Goal: Transaction & Acquisition: Download file/media

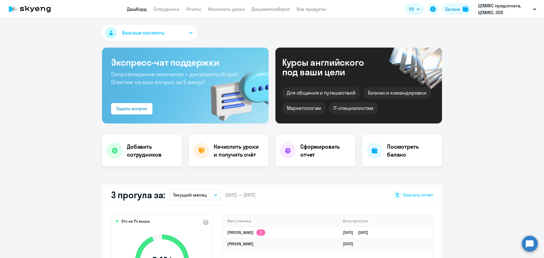
scroll to position [142, 0]
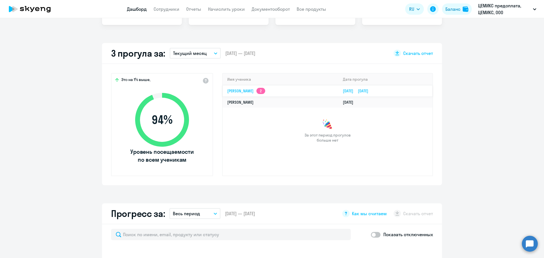
click at [261, 91] on app-skyeng-badge "2" at bounding box center [260, 91] width 9 height 6
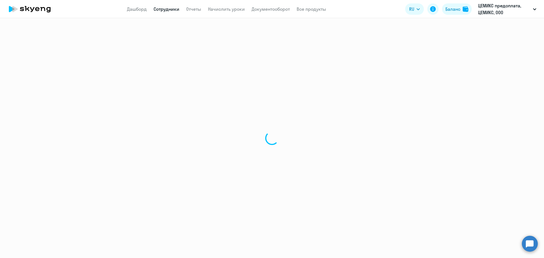
select select "english"
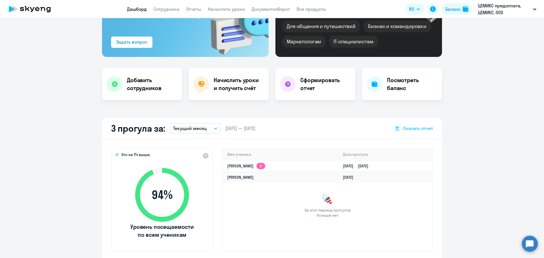
scroll to position [57, 0]
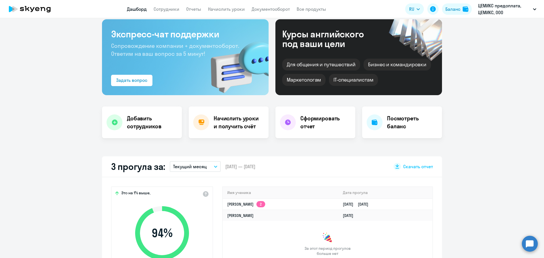
select select "30"
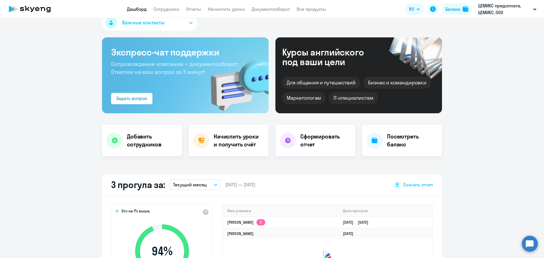
scroll to position [0, 0]
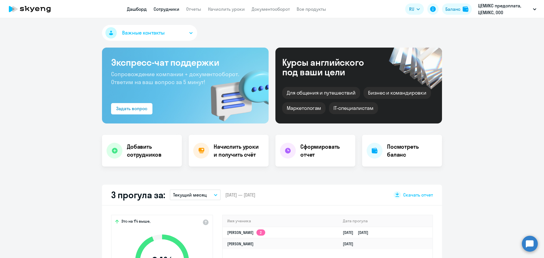
click at [172, 10] on link "Сотрудники" at bounding box center [166, 9] width 26 height 6
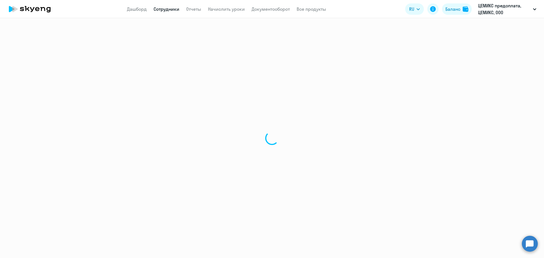
select select "30"
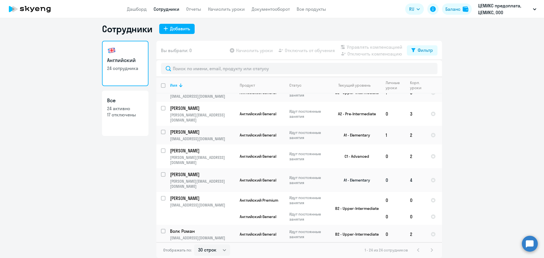
scroll to position [319, 0]
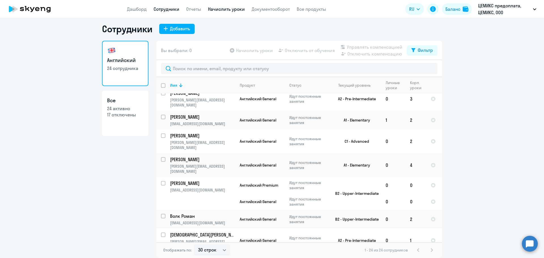
click at [216, 8] on link "Начислить уроки" at bounding box center [226, 9] width 37 height 6
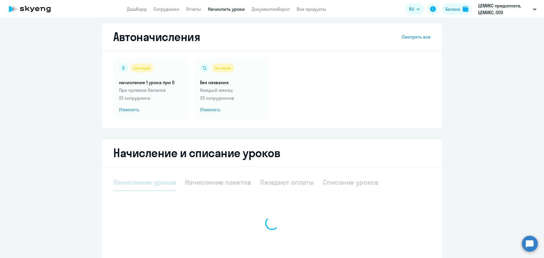
select select "10"
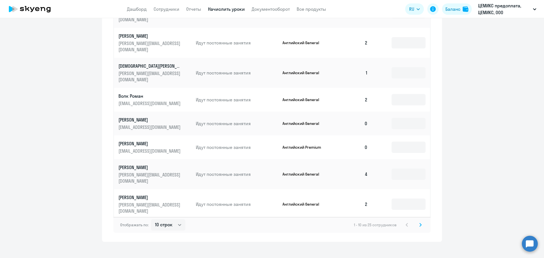
scroll to position [290, 0]
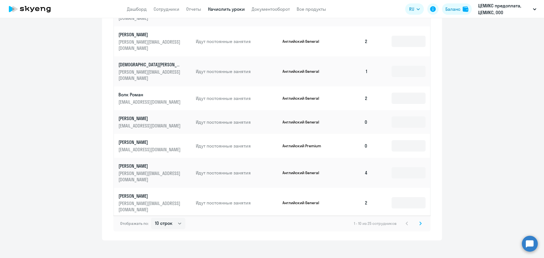
click at [419, 222] on icon at bounding box center [420, 223] width 2 height 3
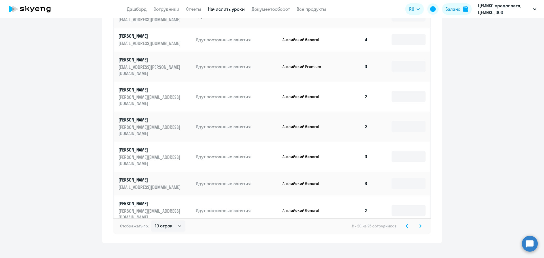
scroll to position [295, 0]
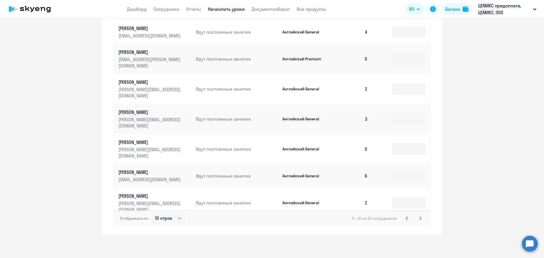
click at [419, 219] on icon at bounding box center [420, 218] width 2 height 4
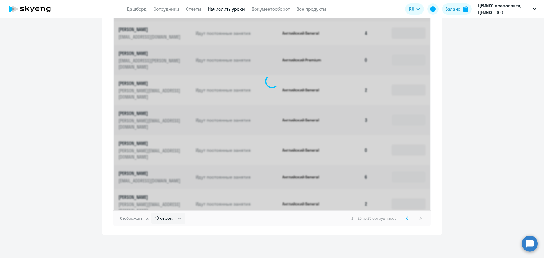
scroll to position [171, 0]
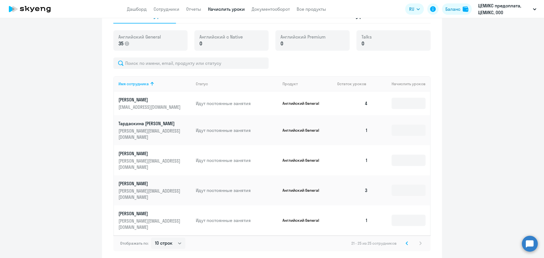
click at [417, 240] on div "21 - 25 из 25 сотрудников" at bounding box center [387, 243] width 72 height 7
click at [406, 242] on icon at bounding box center [407, 243] width 2 height 3
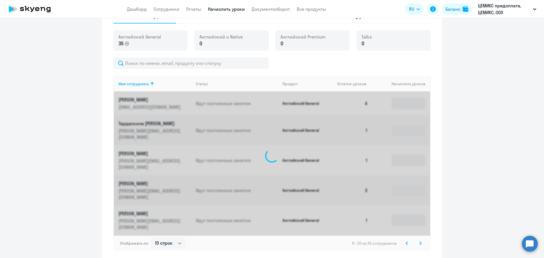
scroll to position [295, 0]
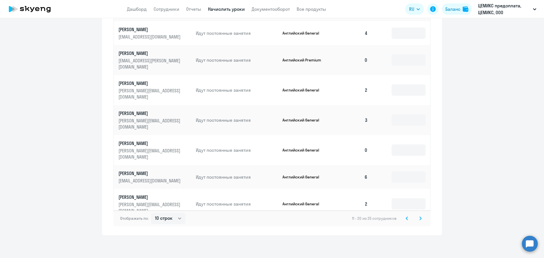
click at [406, 219] on icon at bounding box center [407, 218] width 2 height 3
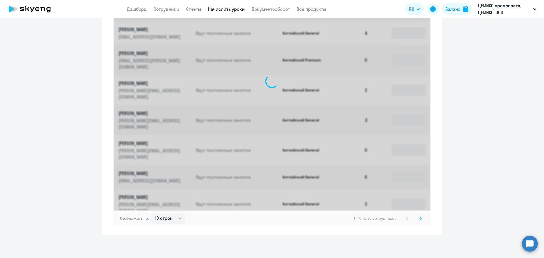
scroll to position [290, 0]
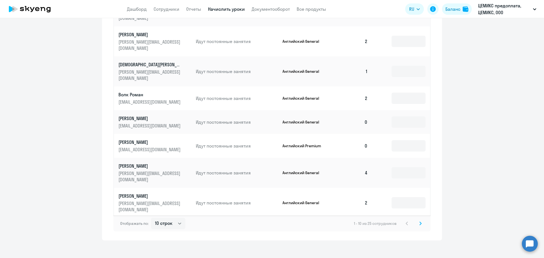
click at [405, 220] on div "1 - 10 из 25 сотрудников" at bounding box center [389, 223] width 70 height 7
click at [417, 220] on svg-icon at bounding box center [420, 223] width 7 height 7
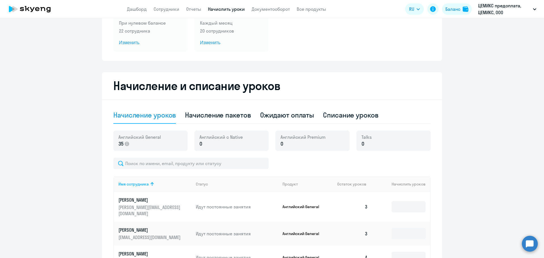
scroll to position [85, 0]
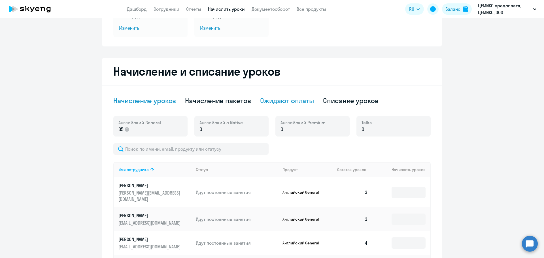
click at [279, 100] on div "Ожидают оплаты" at bounding box center [287, 100] width 54 height 9
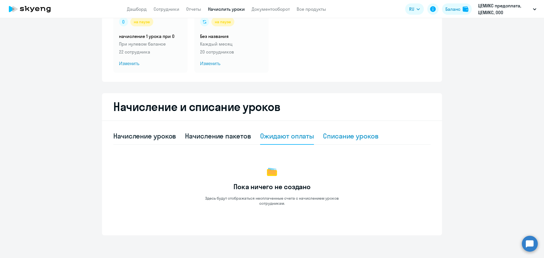
click at [331, 136] on div "Списание уроков" at bounding box center [350, 135] width 55 height 9
select select "10"
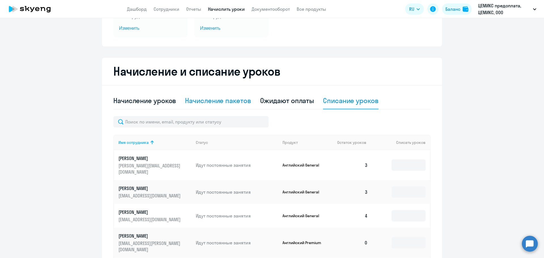
click at [225, 101] on div "Начисление пакетов" at bounding box center [218, 100] width 66 height 9
select select "10"
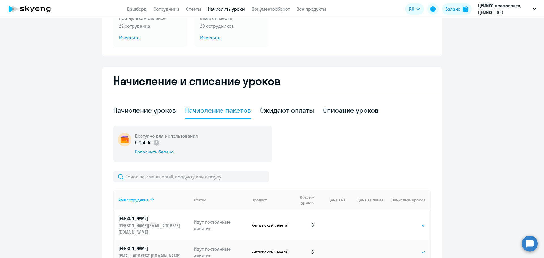
scroll to position [57, 0]
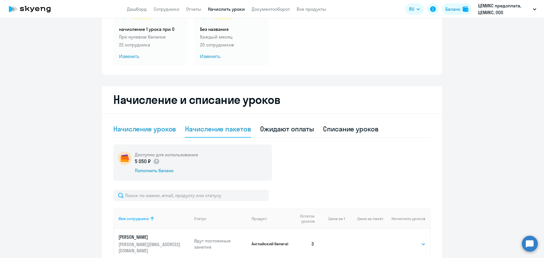
click at [150, 132] on div "Начисление уроков" at bounding box center [144, 128] width 63 height 9
select select "10"
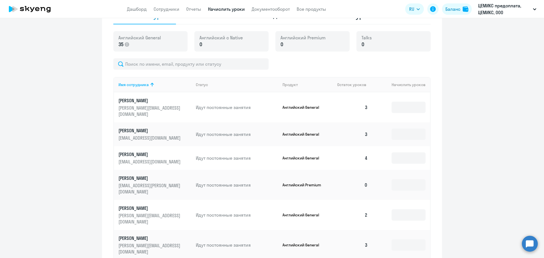
scroll to position [1, 0]
click at [140, 204] on p "[PERSON_NAME]" at bounding box center [149, 207] width 63 height 6
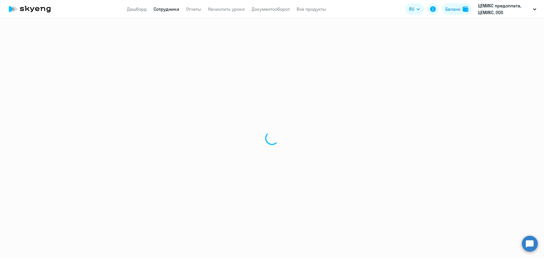
select select "english"
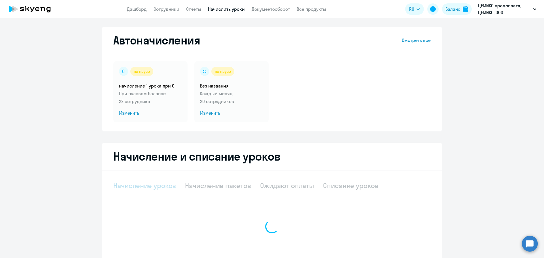
select select "10"
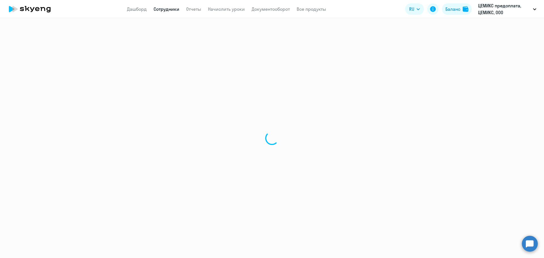
select select "30"
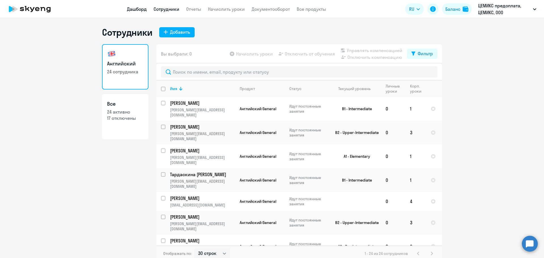
click at [142, 11] on link "Дашборд" at bounding box center [137, 9] width 20 height 6
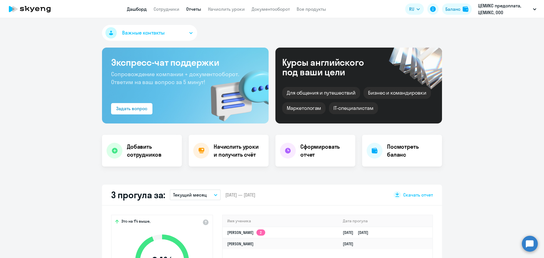
select select "30"
click at [224, 8] on link "Начислить уроки" at bounding box center [226, 9] width 37 height 6
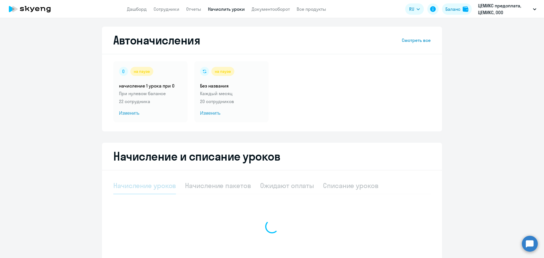
select select "10"
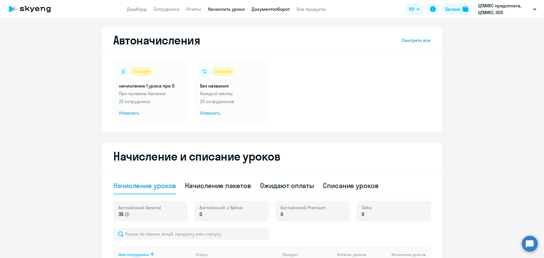
click at [263, 11] on link "Документооборот" at bounding box center [270, 9] width 38 height 6
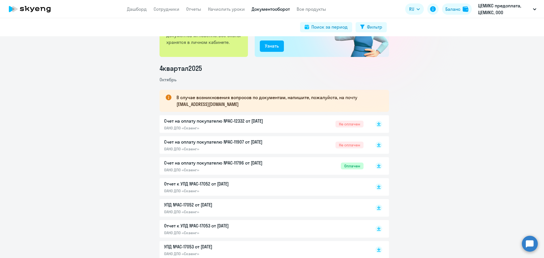
scroll to position [85, 0]
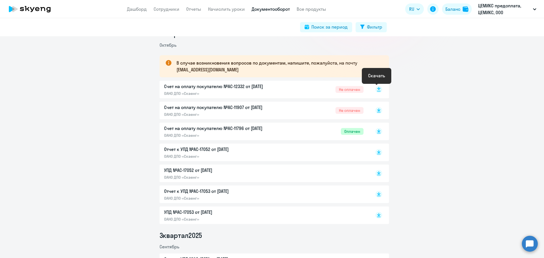
click at [376, 90] on rect at bounding box center [378, 89] width 7 height 7
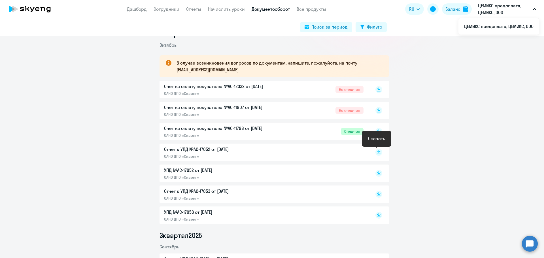
click at [377, 153] on rect at bounding box center [378, 152] width 7 height 7
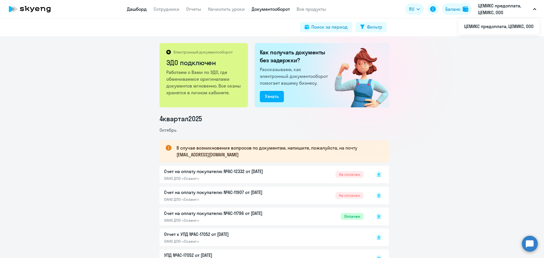
click at [142, 10] on link "Дашборд" at bounding box center [137, 9] width 20 height 6
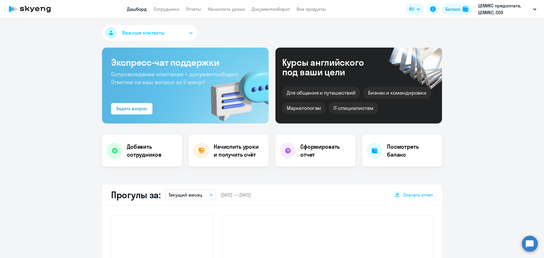
click at [171, 6] on app-menu-item-link "Сотрудники" at bounding box center [166, 9] width 26 height 7
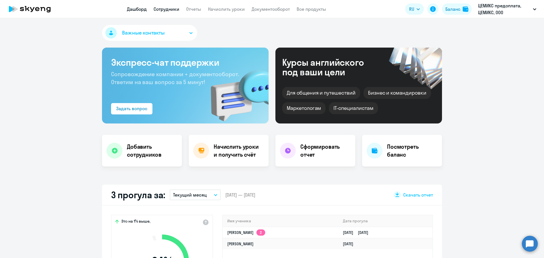
click at [169, 9] on link "Сотрудники" at bounding box center [166, 9] width 26 height 6
select select "30"
